Goal: Information Seeking & Learning: Learn about a topic

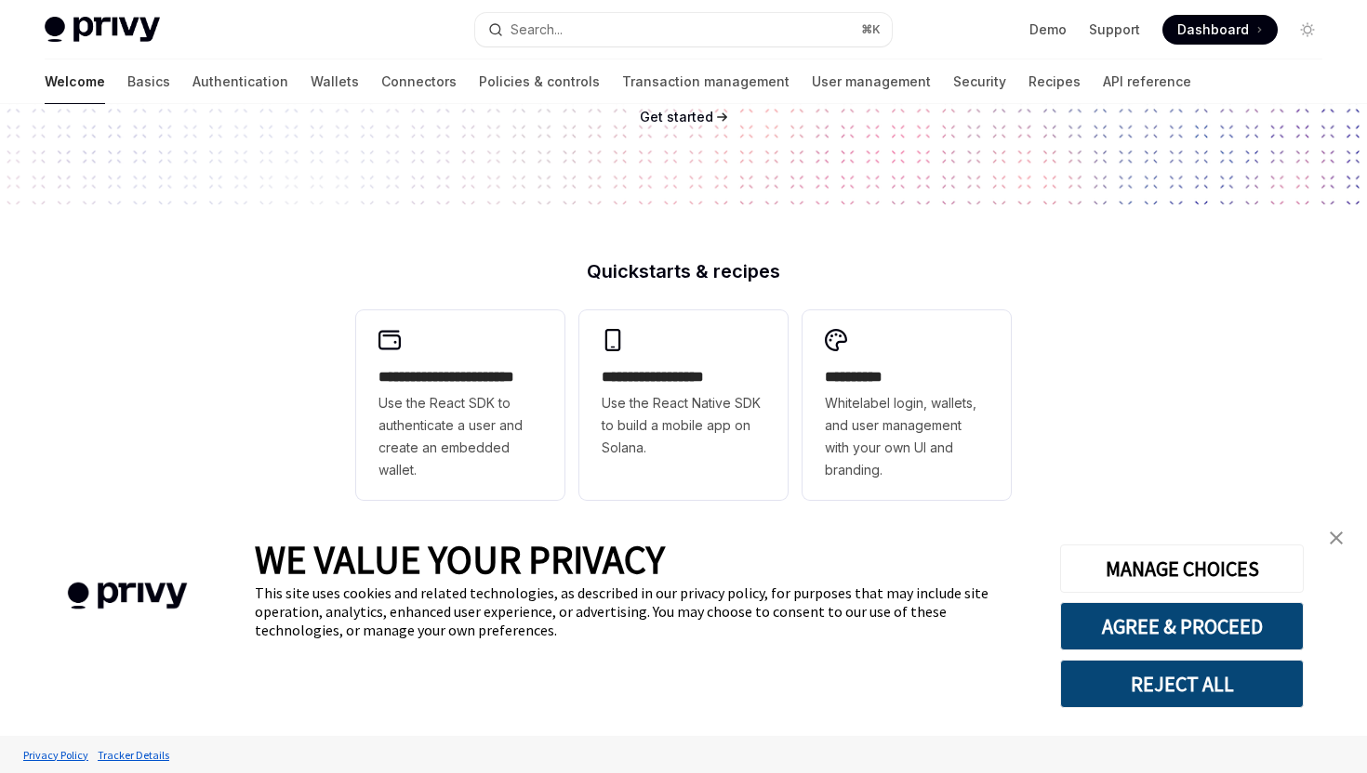
scroll to position [337, 0]
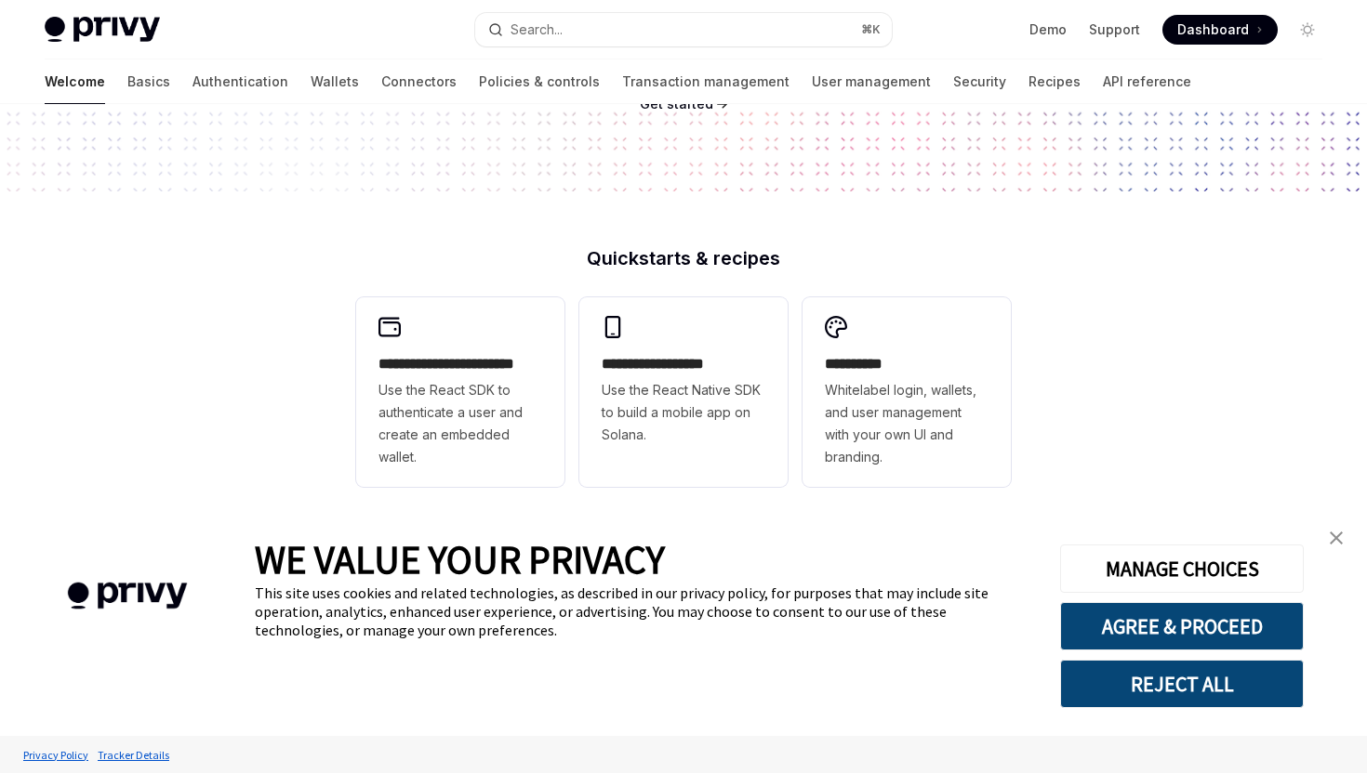
click at [1340, 537] on img "close banner" at bounding box center [1335, 538] width 13 height 13
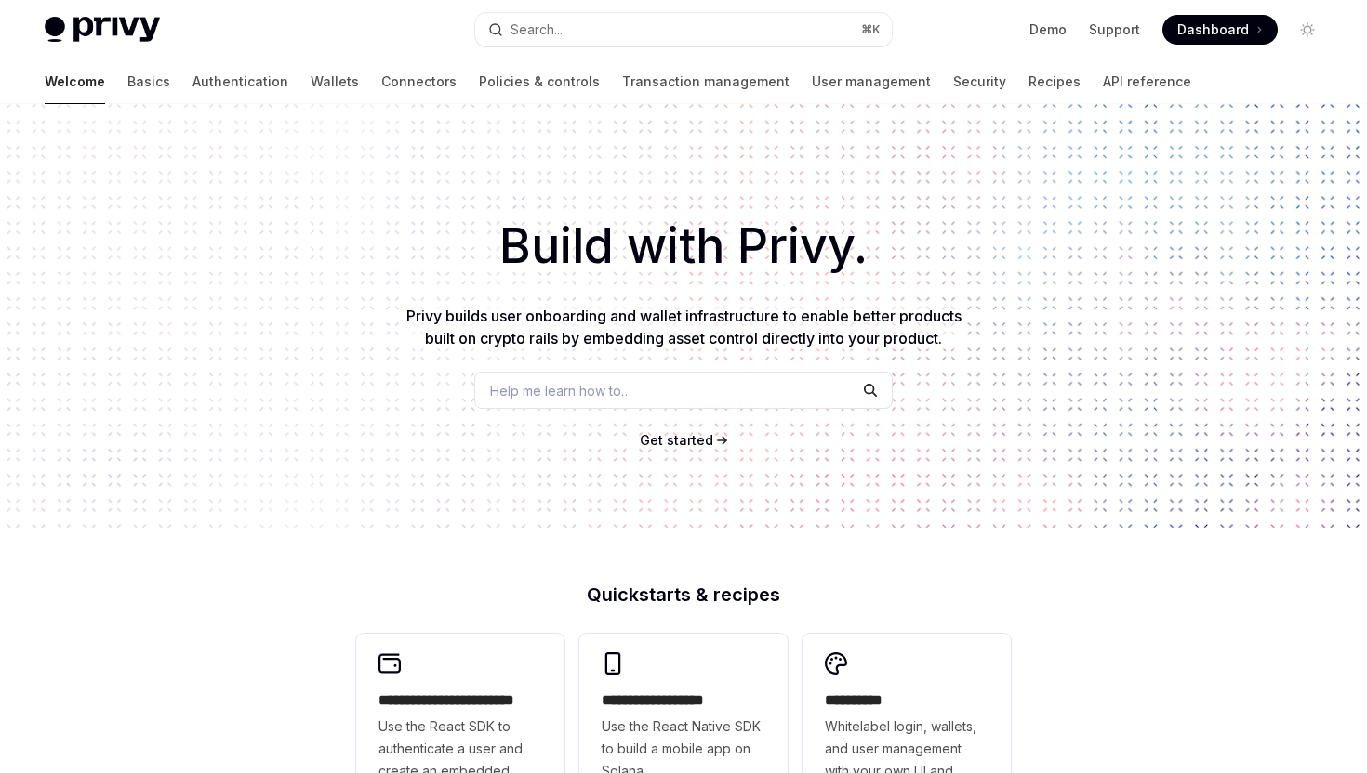
scroll to position [705, 0]
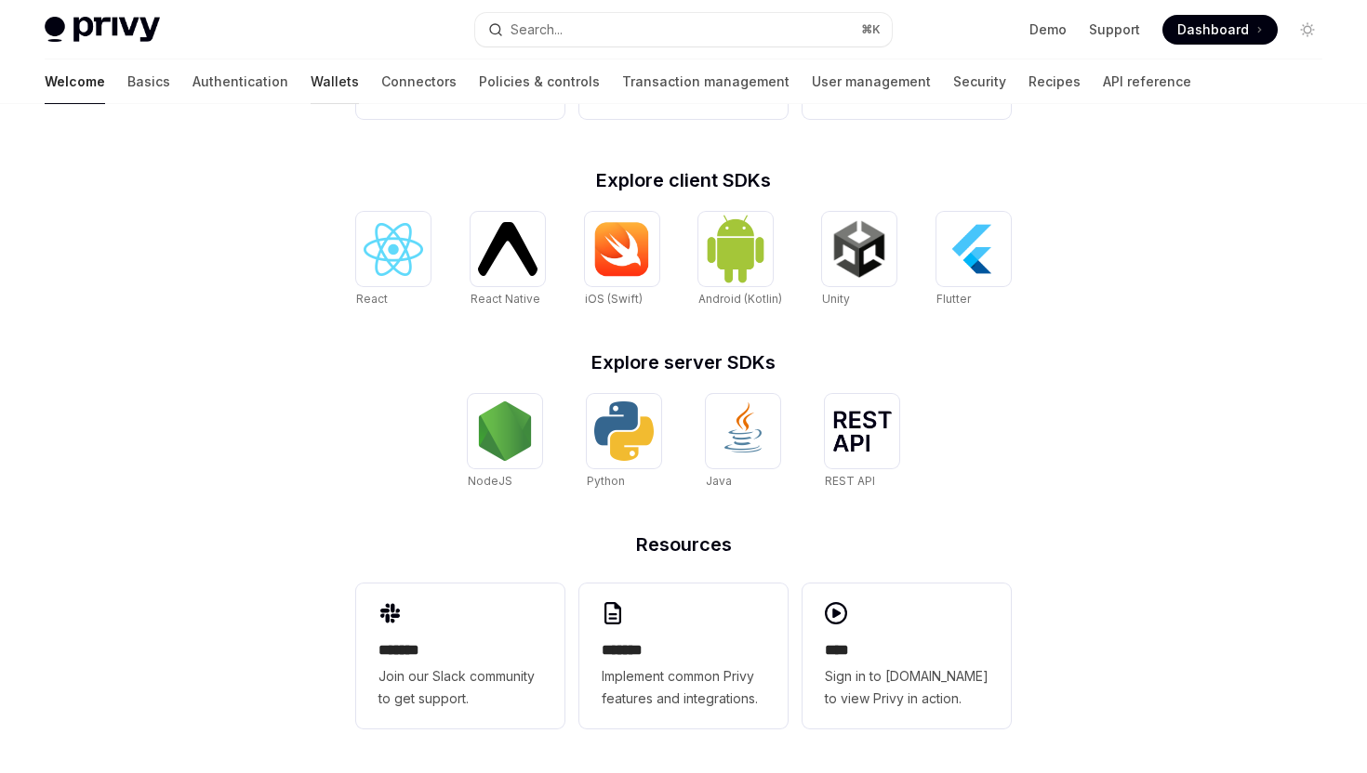
click at [310, 88] on link "Wallets" at bounding box center [334, 81] width 48 height 45
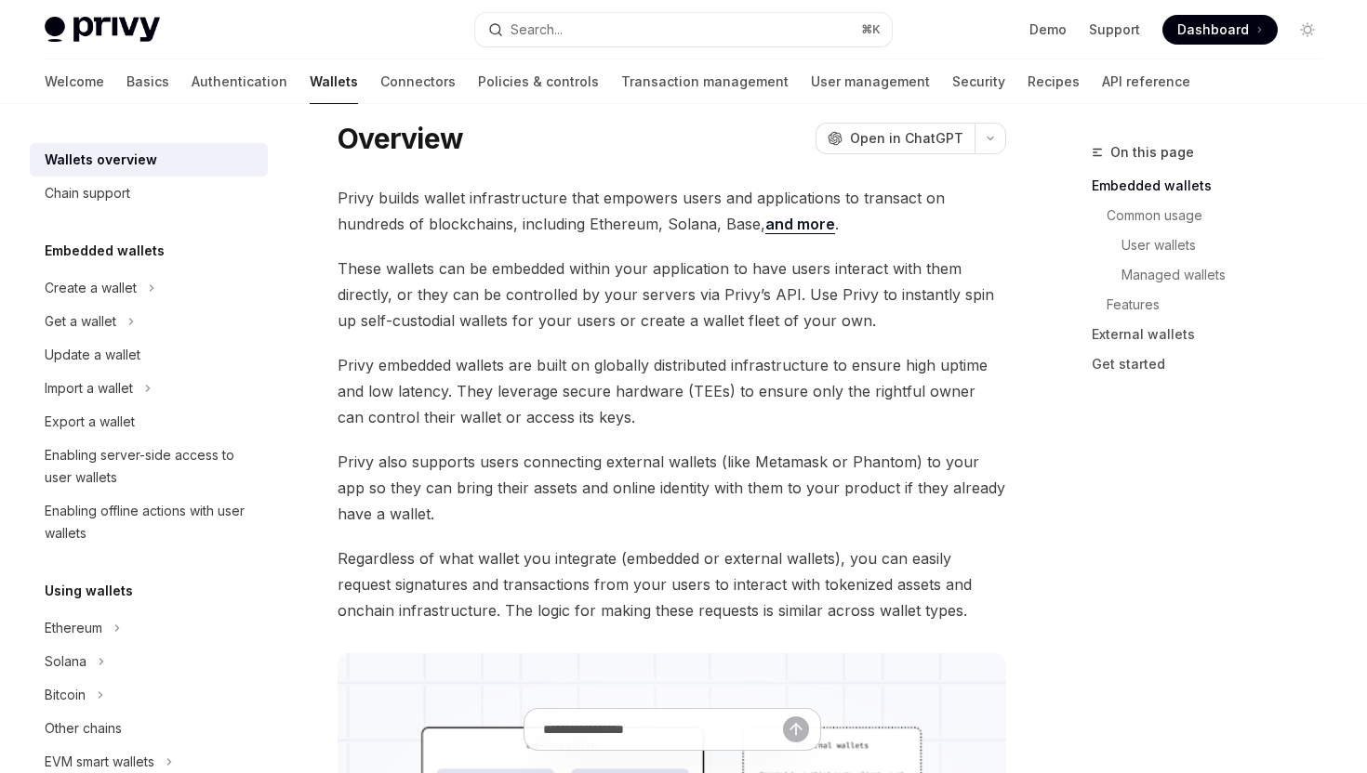
scroll to position [56, 0]
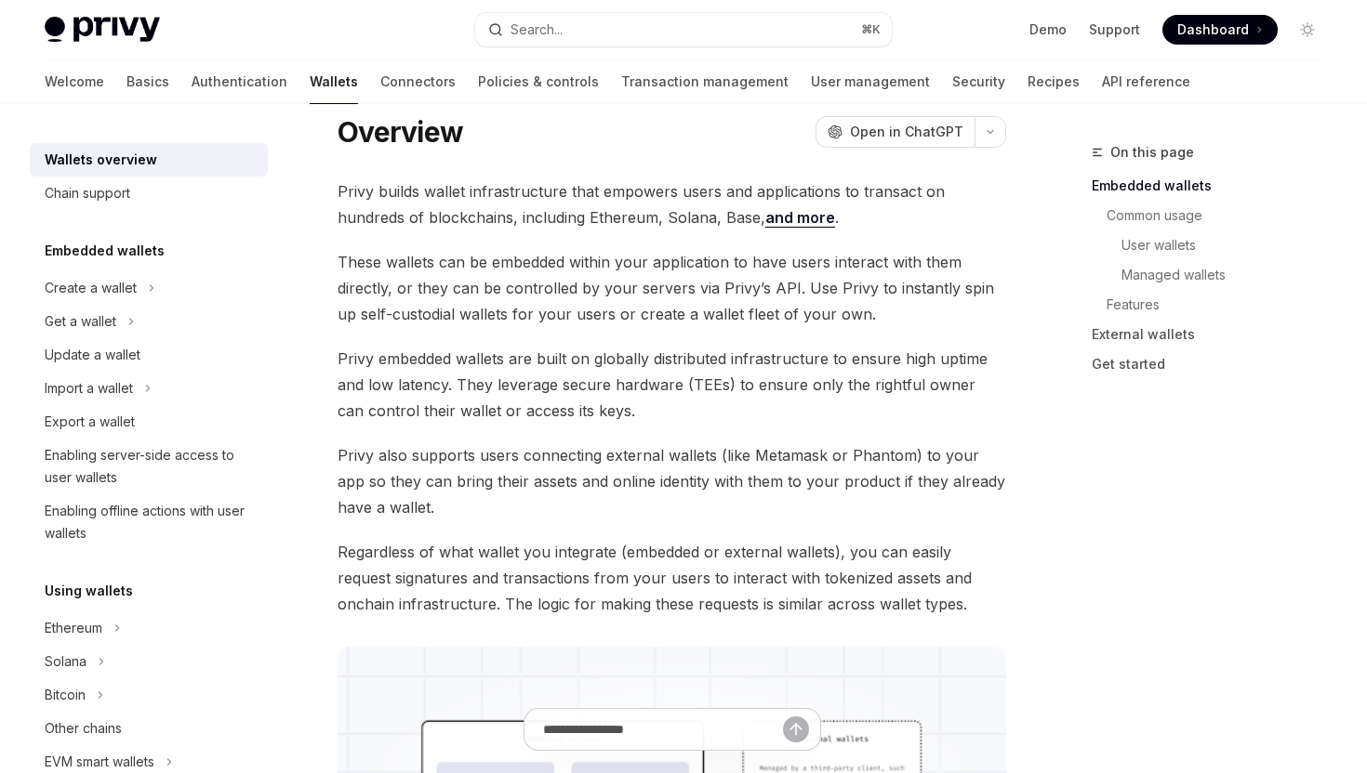
click at [444, 183] on span "Privy builds wallet infrastructure that empowers users and applications to tran…" at bounding box center [671, 204] width 668 height 52
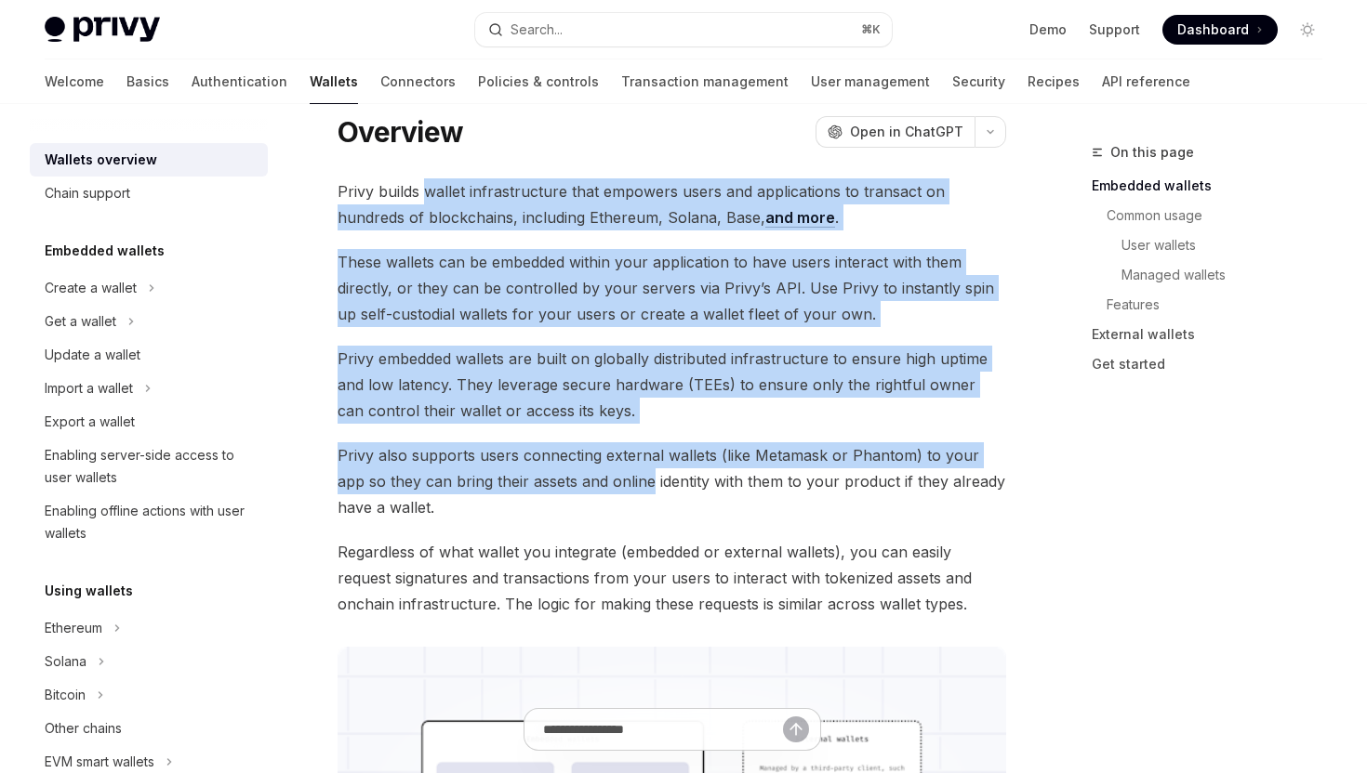
drag, startPoint x: 444, startPoint y: 183, endPoint x: 606, endPoint y: 493, distance: 349.3
click at [606, 493] on span "Privy also supports users connecting external wallets (like Metamask or Phantom…" at bounding box center [671, 481] width 668 height 78
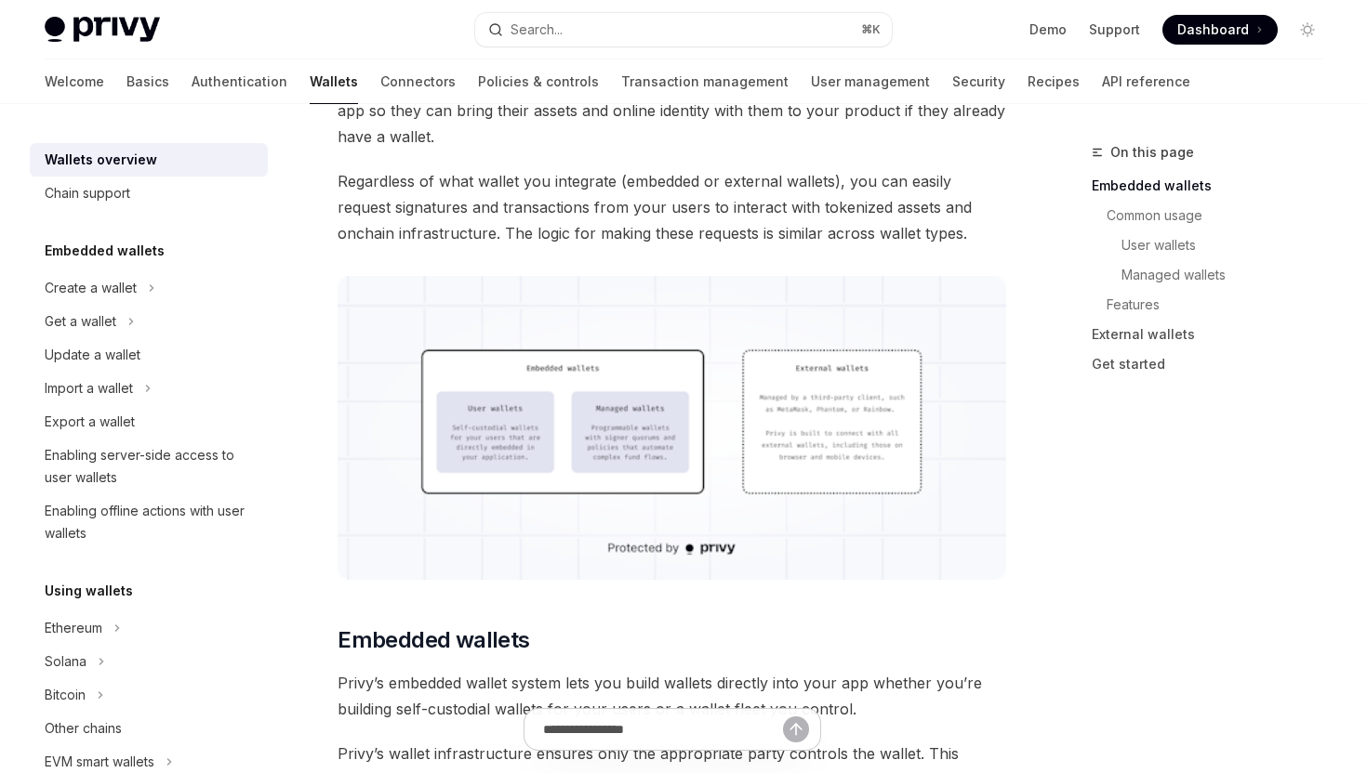
scroll to position [301, 0]
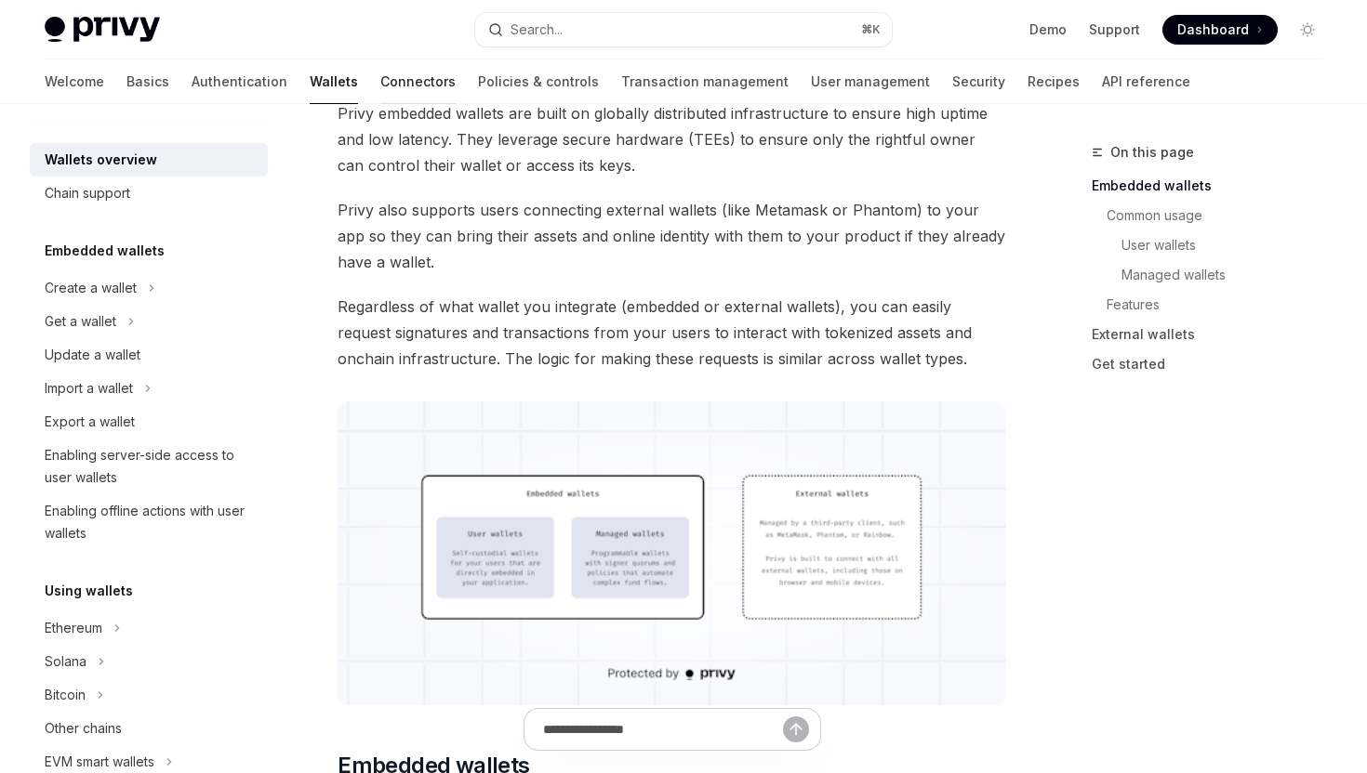
click at [380, 81] on link "Connectors" at bounding box center [417, 81] width 75 height 45
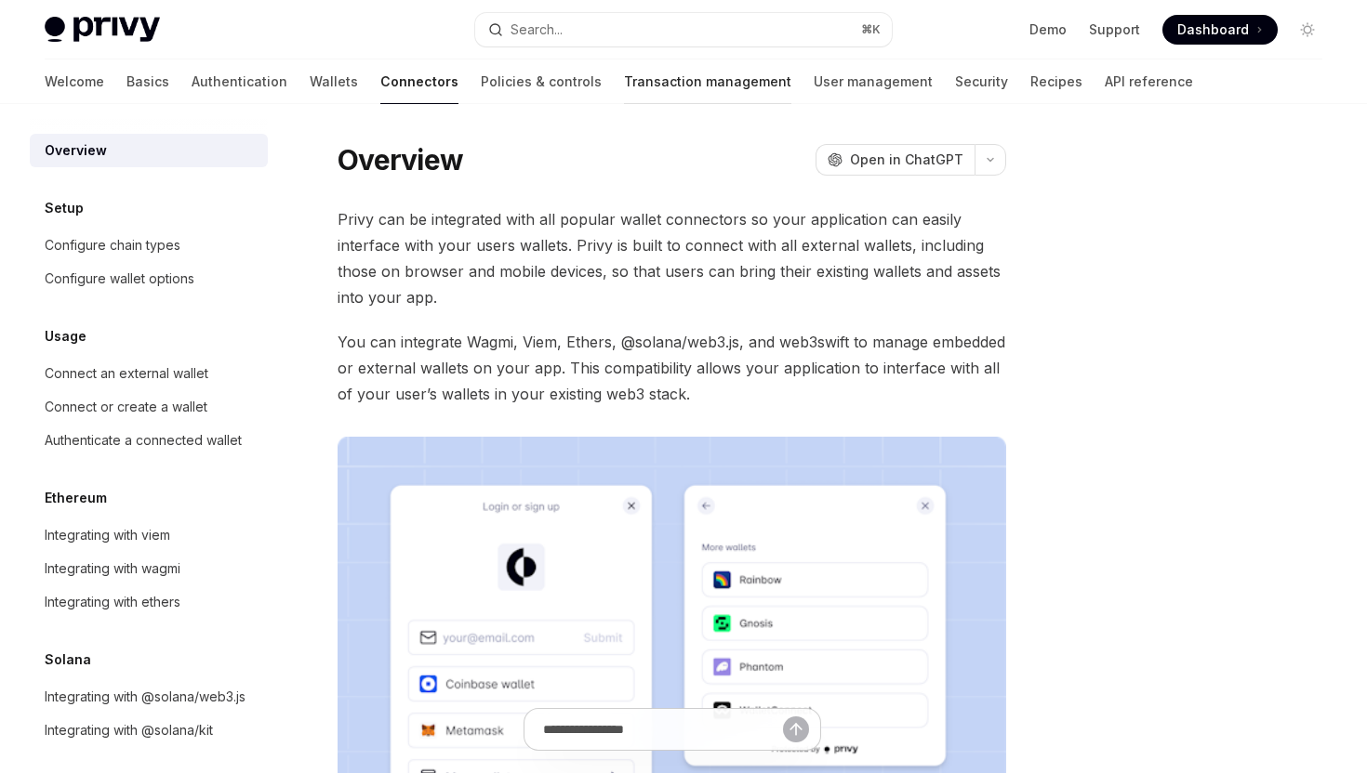
click at [624, 90] on link "Transaction management" at bounding box center [707, 81] width 167 height 45
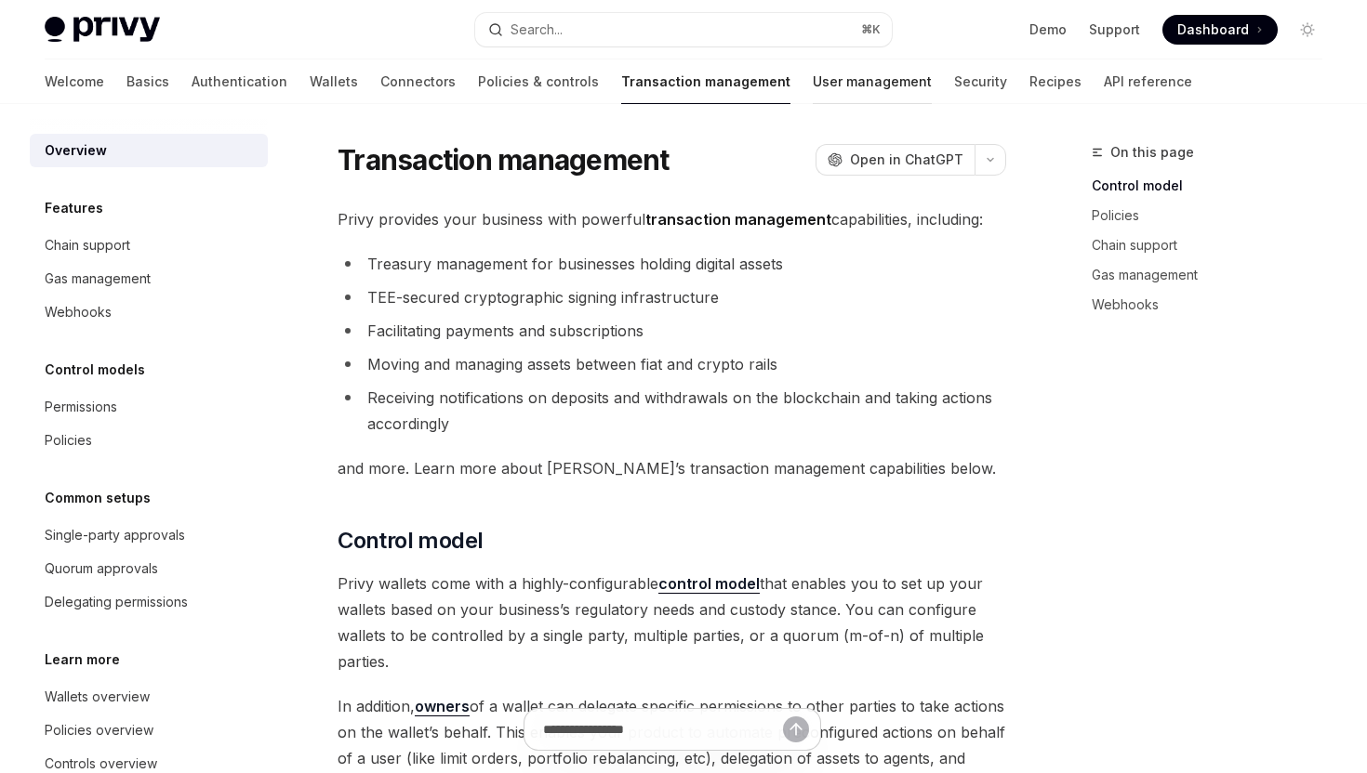
click at [812, 90] on link "User management" at bounding box center [871, 81] width 119 height 45
type textarea "*"
